Goal: Check status: Check status

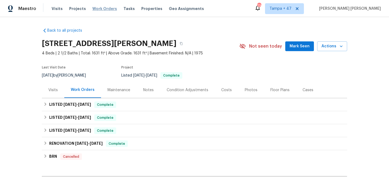
click at [102, 9] on span "Work Orders" at bounding box center [104, 8] width 25 height 5
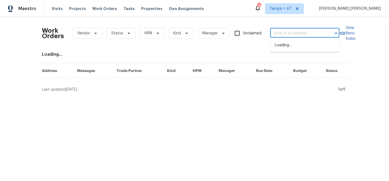
click at [294, 34] on input "text" at bounding box center [297, 33] width 54 height 8
paste input "806 14th Ave, Pleasant Grove, AL 35127"
type input "806 14th Ave, Pleasant Grove, AL 35127"
click at [294, 47] on li "806 14th Ave, Pleasant Grove, AL 35127" at bounding box center [305, 45] width 69 height 9
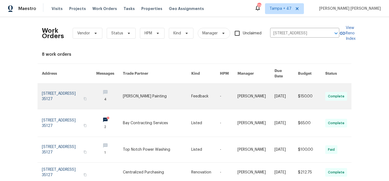
click at [268, 92] on link at bounding box center [256, 96] width 37 height 25
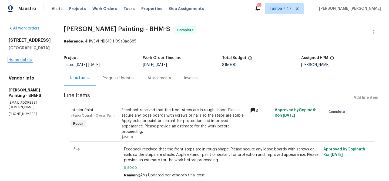
click at [25, 59] on link "Home details" at bounding box center [21, 60] width 24 height 4
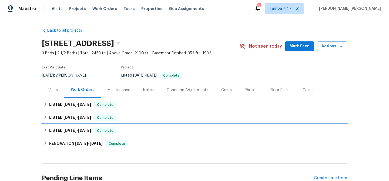
click at [111, 130] on span "Complete" at bounding box center [105, 130] width 21 height 5
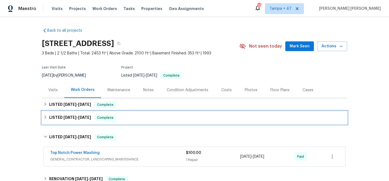
click at [125, 117] on div "LISTED 8/19/25 - 8/19/25 Complete" at bounding box center [195, 117] width 302 height 6
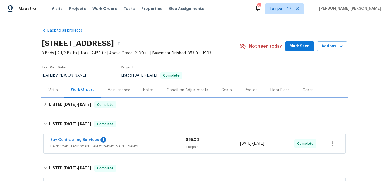
click at [143, 99] on div "LISTED 8/27/25 - 9/3/25 Complete" at bounding box center [195, 104] width 306 height 13
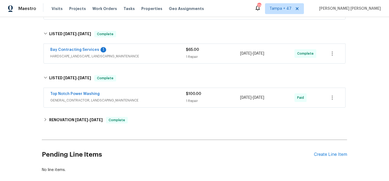
scroll to position [121, 0]
click at [151, 102] on span "GENERAL_CONTRACTOR, LANDSCAPING_MAINTENANCE" at bounding box center [118, 99] width 136 height 5
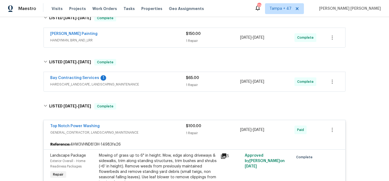
scroll to position [87, 0]
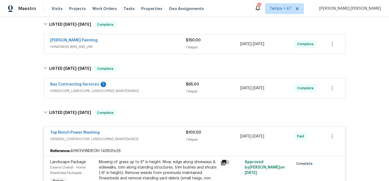
click at [160, 85] on div "Bay Contracting Services 1" at bounding box center [118, 85] width 136 height 6
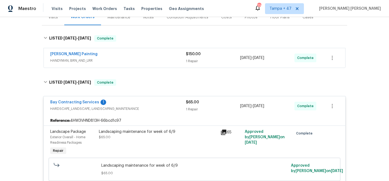
scroll to position [54, 0]
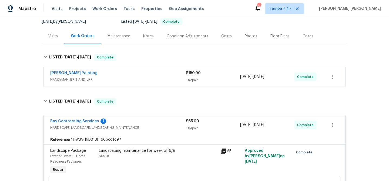
click at [164, 75] on div "Perez Painting" at bounding box center [118, 73] width 136 height 6
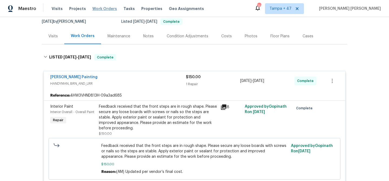
click at [102, 8] on span "Work Orders" at bounding box center [104, 8] width 25 height 5
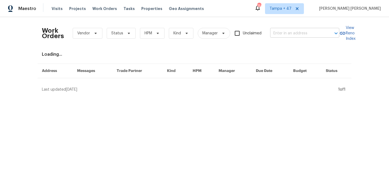
click at [292, 33] on input "text" at bounding box center [297, 33] width 54 height 8
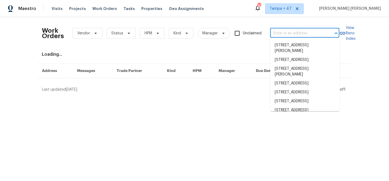
paste input "[STREET_ADDRESS]"
type input "[STREET_ADDRESS]"
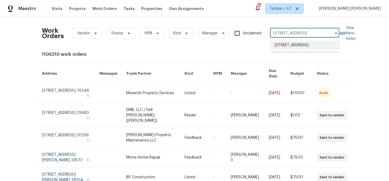
click at [293, 50] on li "[STREET_ADDRESS]" at bounding box center [305, 45] width 69 height 9
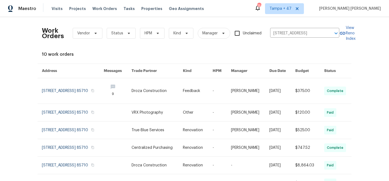
click at [273, 87] on td "[DATE]" at bounding box center [278, 91] width 26 height 26
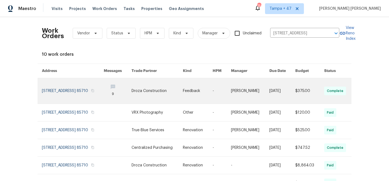
click at [244, 94] on link at bounding box center [250, 90] width 38 height 25
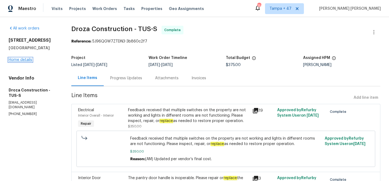
click at [22, 62] on link "Home details" at bounding box center [21, 60] width 24 height 4
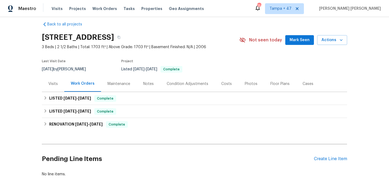
scroll to position [6, 0]
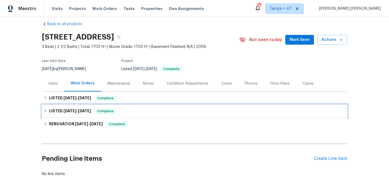
click at [108, 111] on span "Complete" at bounding box center [105, 110] width 21 height 5
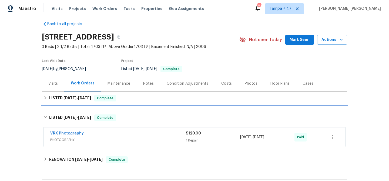
click at [119, 101] on div "LISTED [DATE] - [DATE] Complete" at bounding box center [195, 98] width 302 height 6
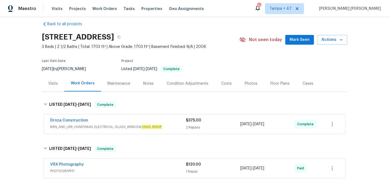
click at [143, 123] on div "Droza Construction" at bounding box center [118, 121] width 136 height 6
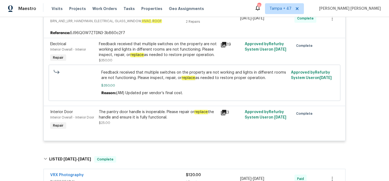
scroll to position [84, 0]
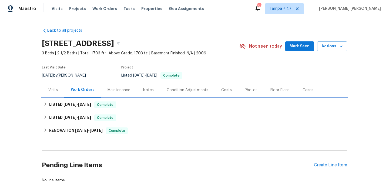
click at [90, 105] on span "[DATE]" at bounding box center [84, 105] width 13 height 4
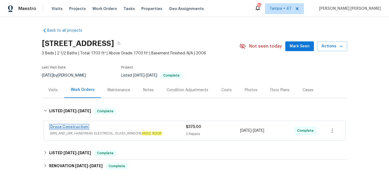
click at [81, 125] on link "Droza Construction" at bounding box center [69, 127] width 38 height 4
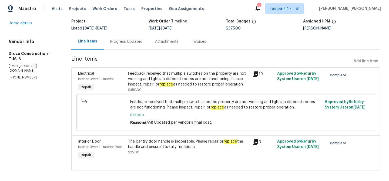
scroll to position [41, 0]
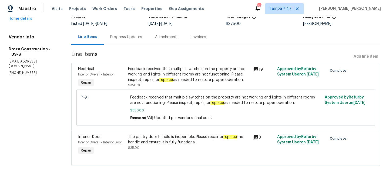
click at [117, 32] on div "Progress Updates" at bounding box center [126, 37] width 45 height 16
